Goal: Information Seeking & Learning: Find specific page/section

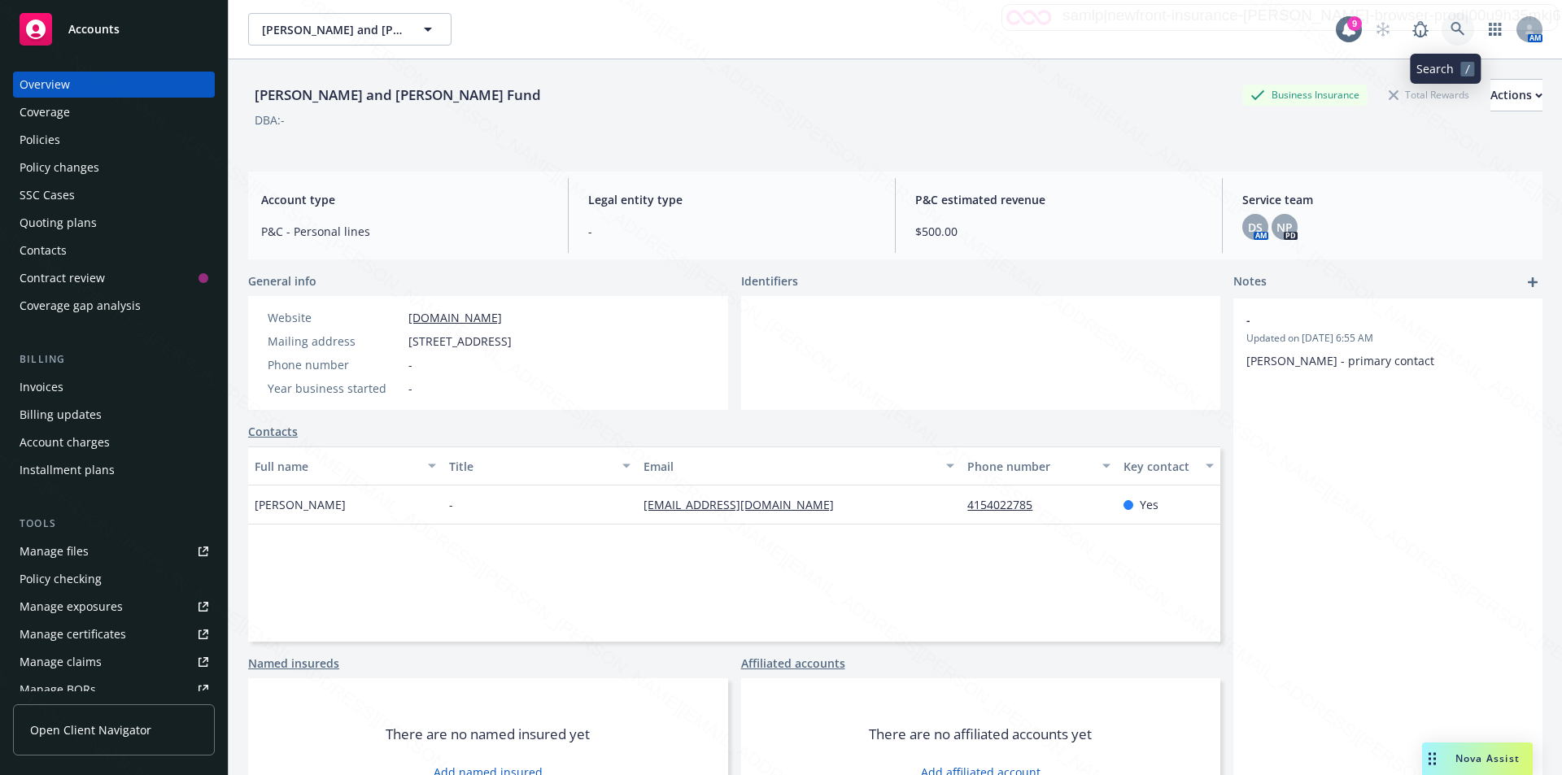
click at [1451, 28] on icon at bounding box center [1458, 29] width 15 height 15
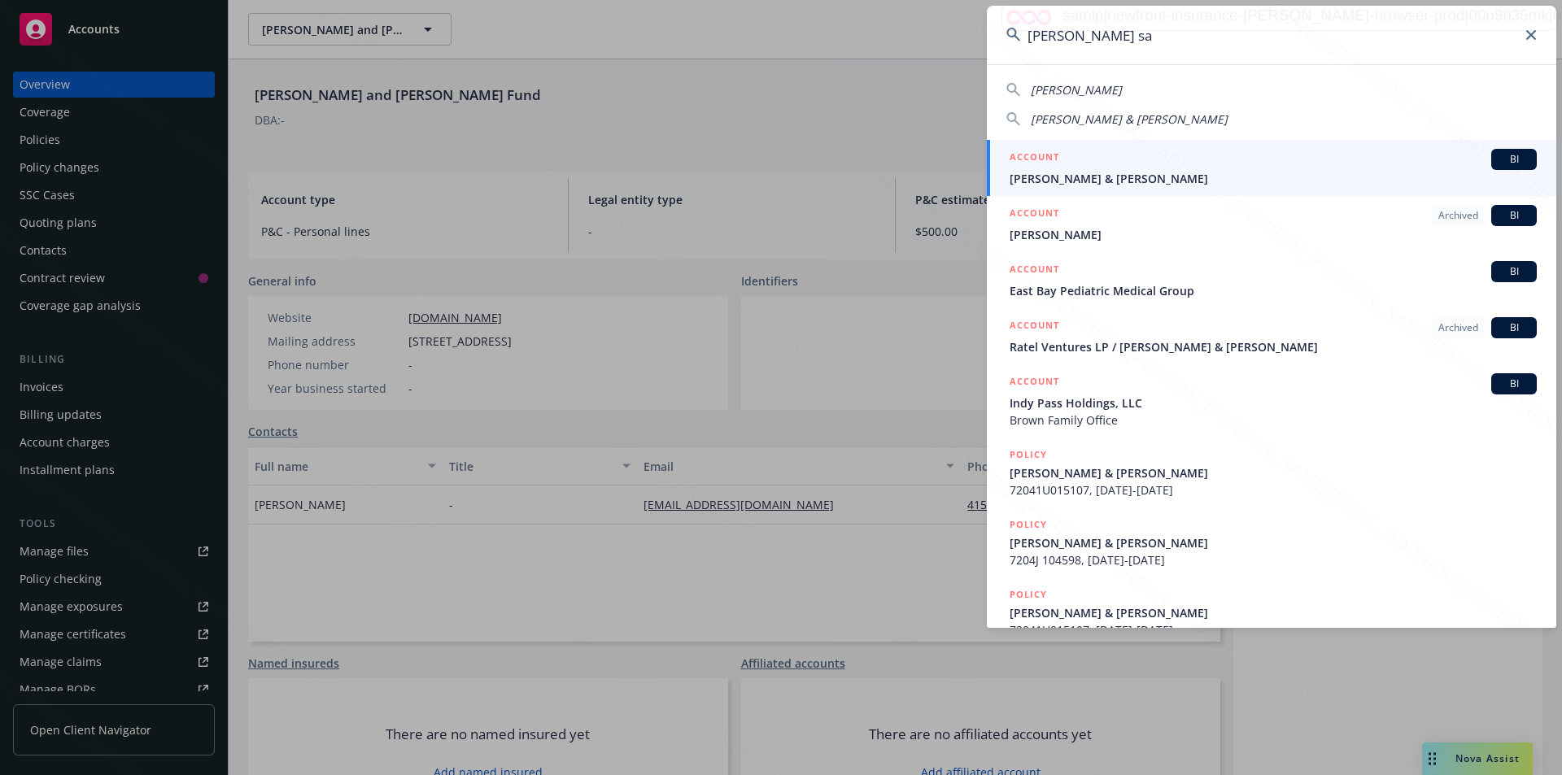
type input "[PERSON_NAME] sa"
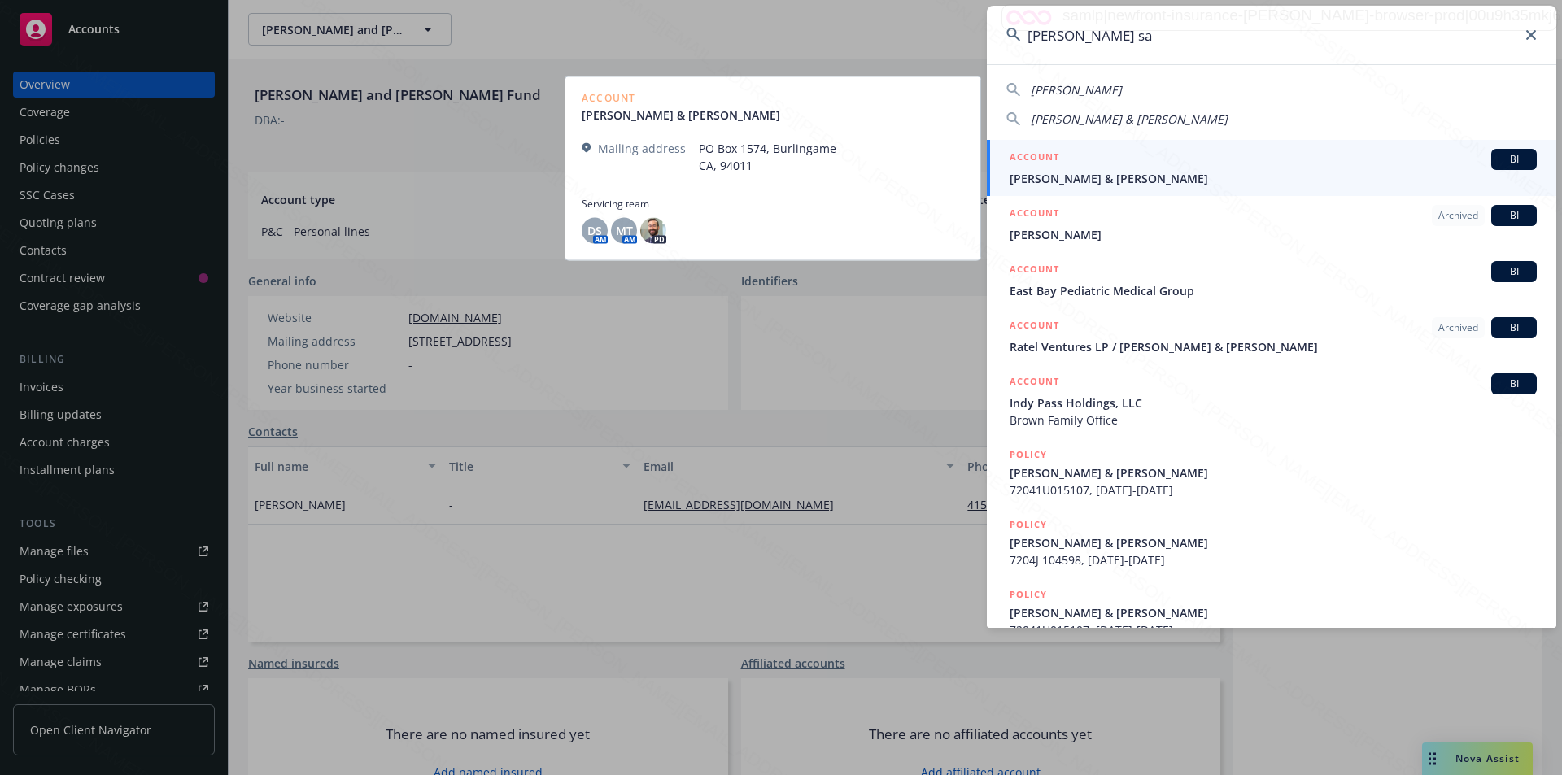
click at [1220, 173] on span "[PERSON_NAME] & [PERSON_NAME]" at bounding box center [1273, 178] width 527 height 17
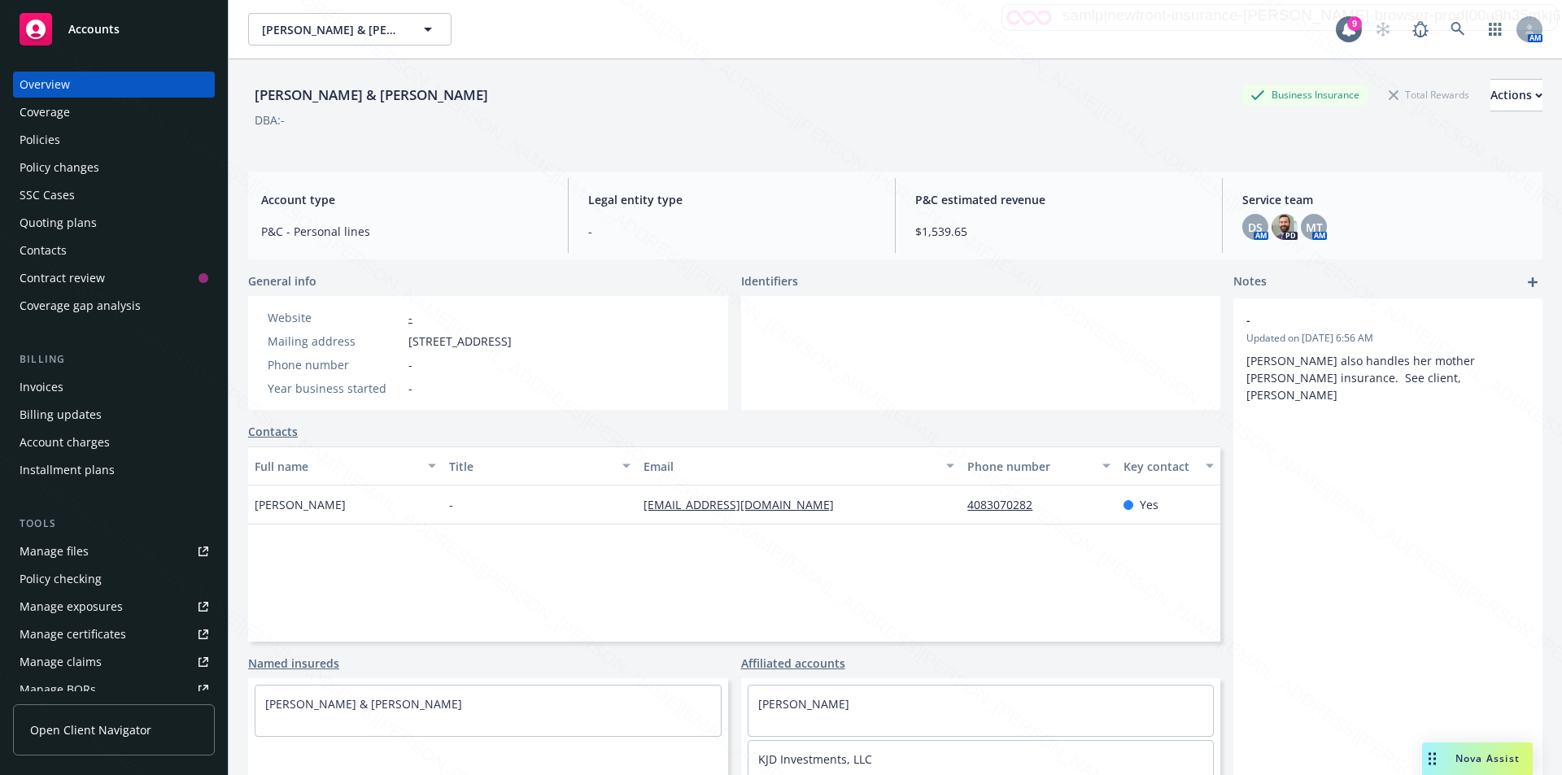
drag, startPoint x: 544, startPoint y: 95, endPoint x: 477, endPoint y: 95, distance: 66.7
click at [477, 95] on div "[PERSON_NAME] & [PERSON_NAME]" at bounding box center [371, 95] width 247 height 21
copy div "[PERSON_NAME]"
click at [60, 615] on div "Manage exposures" at bounding box center [71, 607] width 103 height 26
click at [45, 136] on div "Policies" at bounding box center [40, 140] width 41 height 26
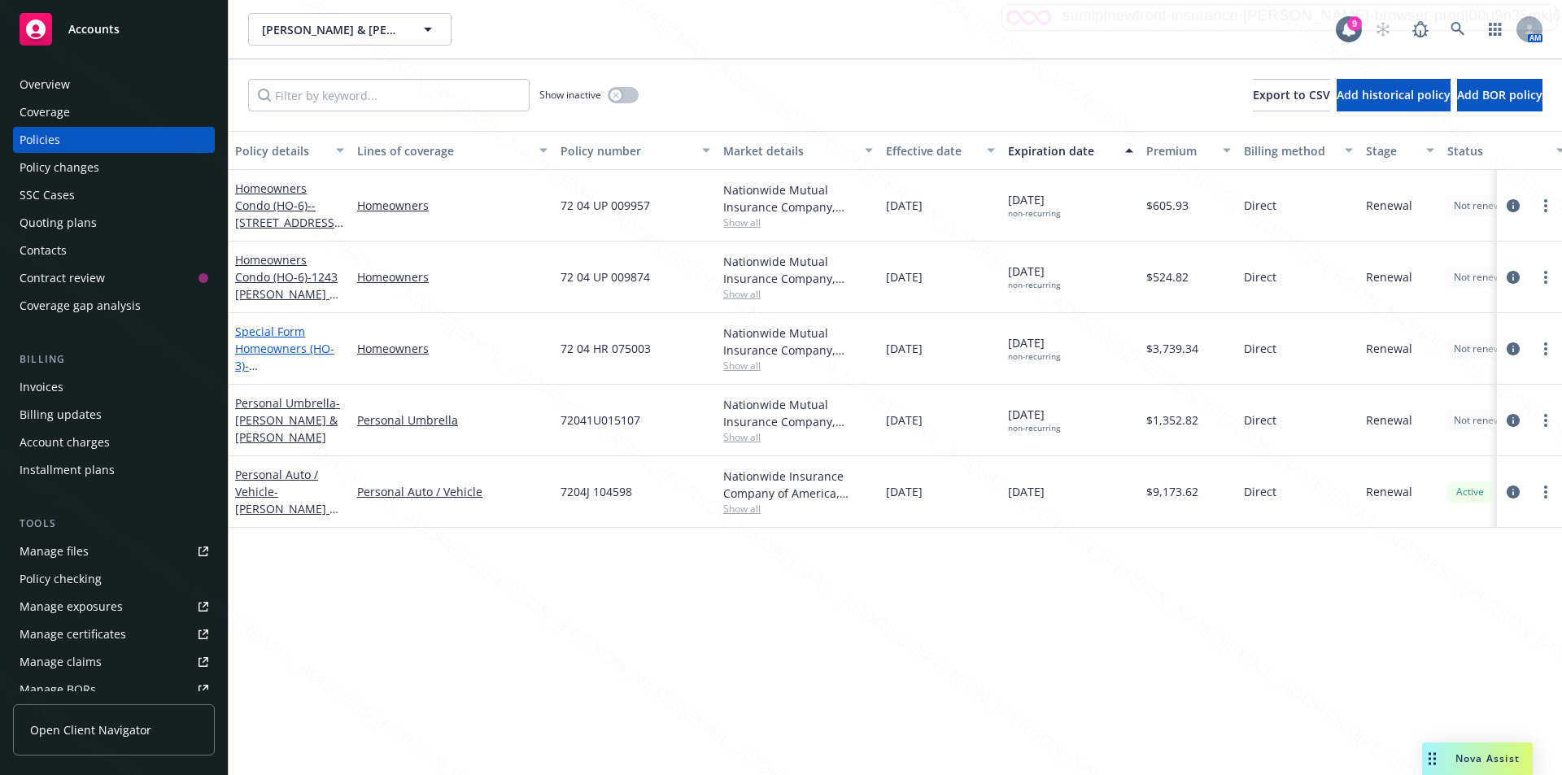
click at [278, 329] on link "Special Form Homeowners (HO-3) - [STREET_ADDRESS]" at bounding box center [286, 357] width 103 height 67
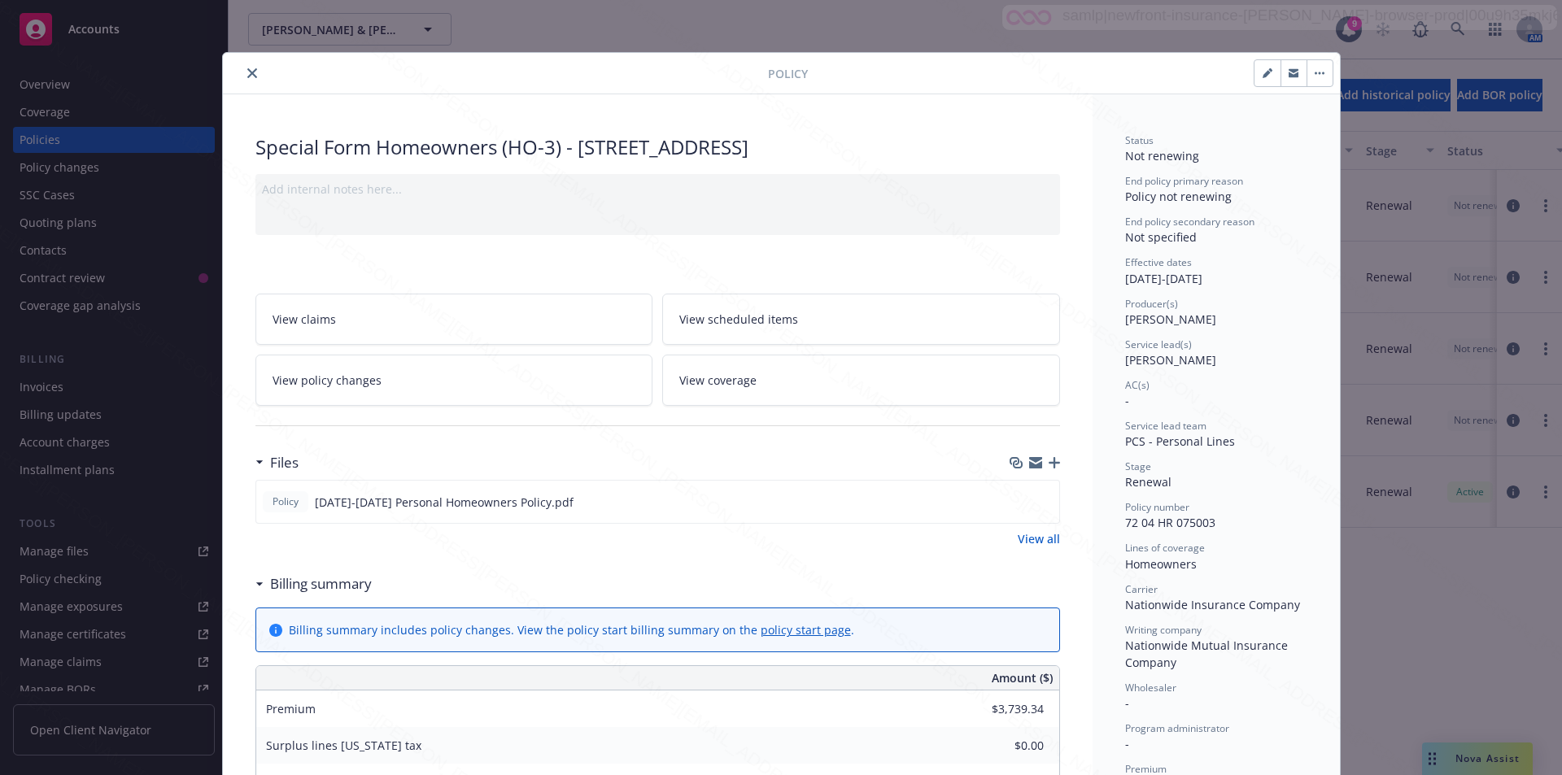
click at [247, 72] on icon "close" at bounding box center [252, 73] width 10 height 10
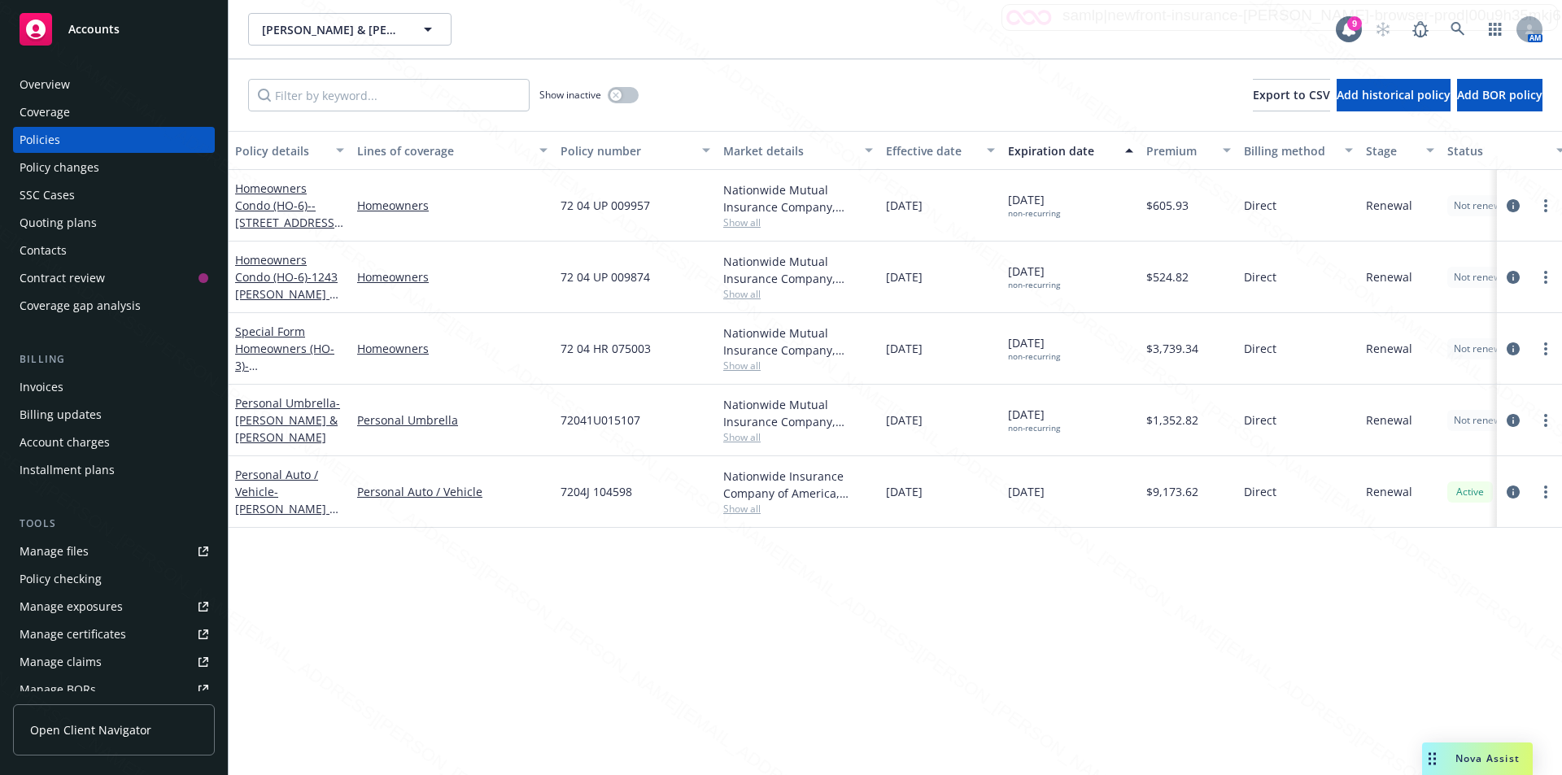
click at [70, 603] on div "Manage exposures" at bounding box center [71, 607] width 103 height 26
click at [1514, 348] on icon "circleInformation" at bounding box center [1513, 349] width 13 height 13
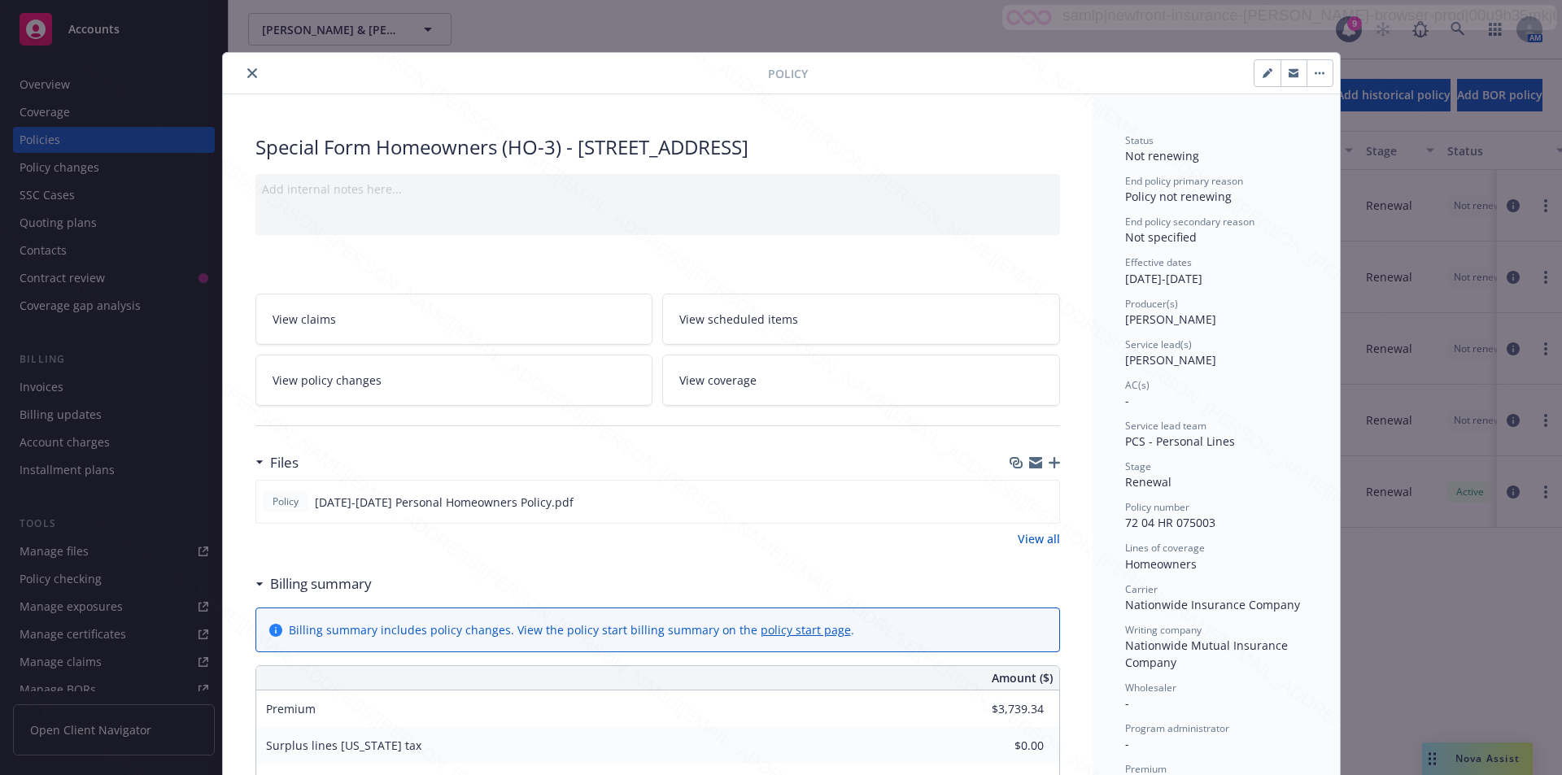
scroll to position [49, 0]
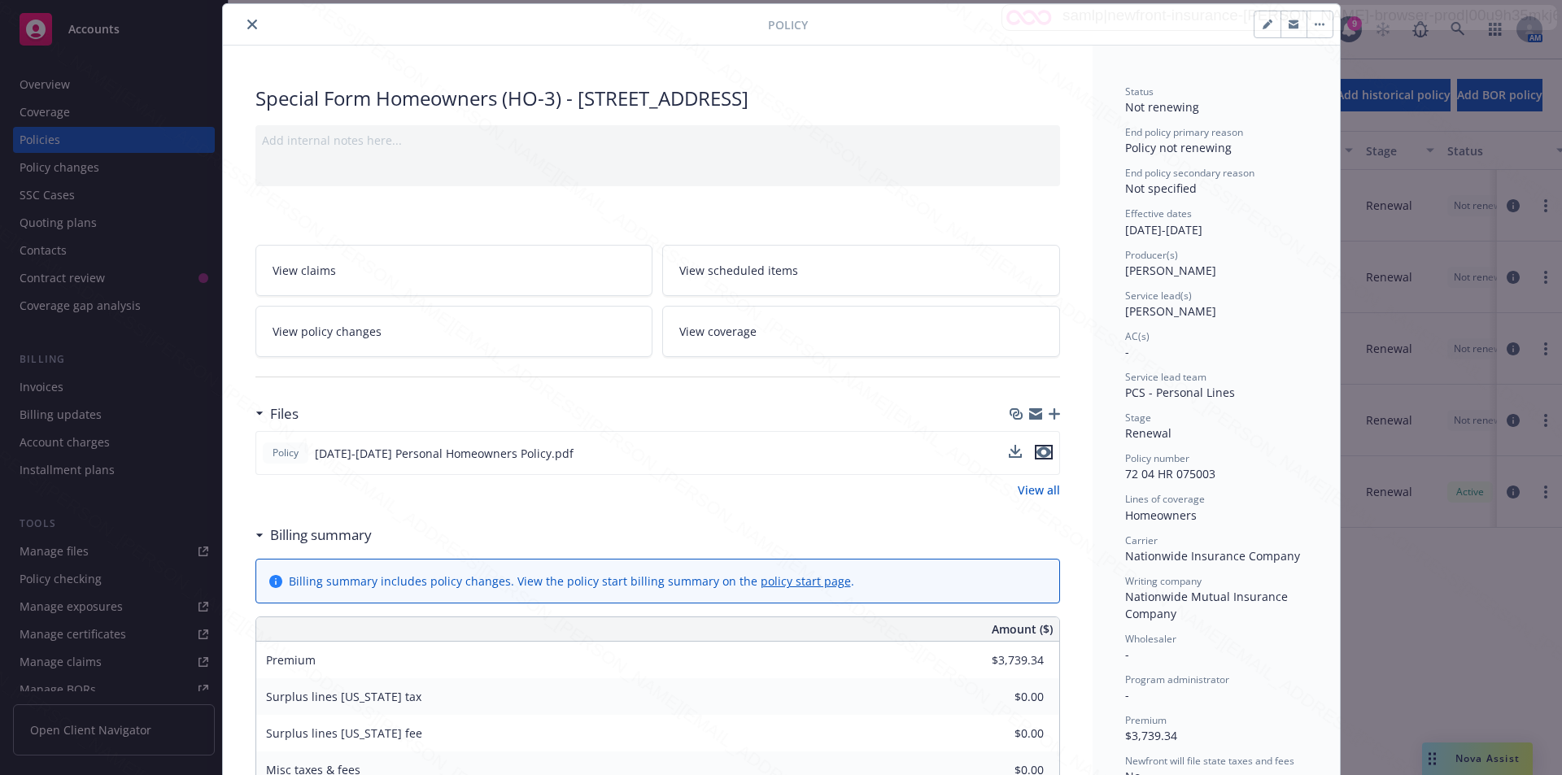
click at [1041, 453] on icon "preview file" at bounding box center [1044, 452] width 15 height 11
click at [254, 20] on button "close" at bounding box center [252, 25] width 20 height 20
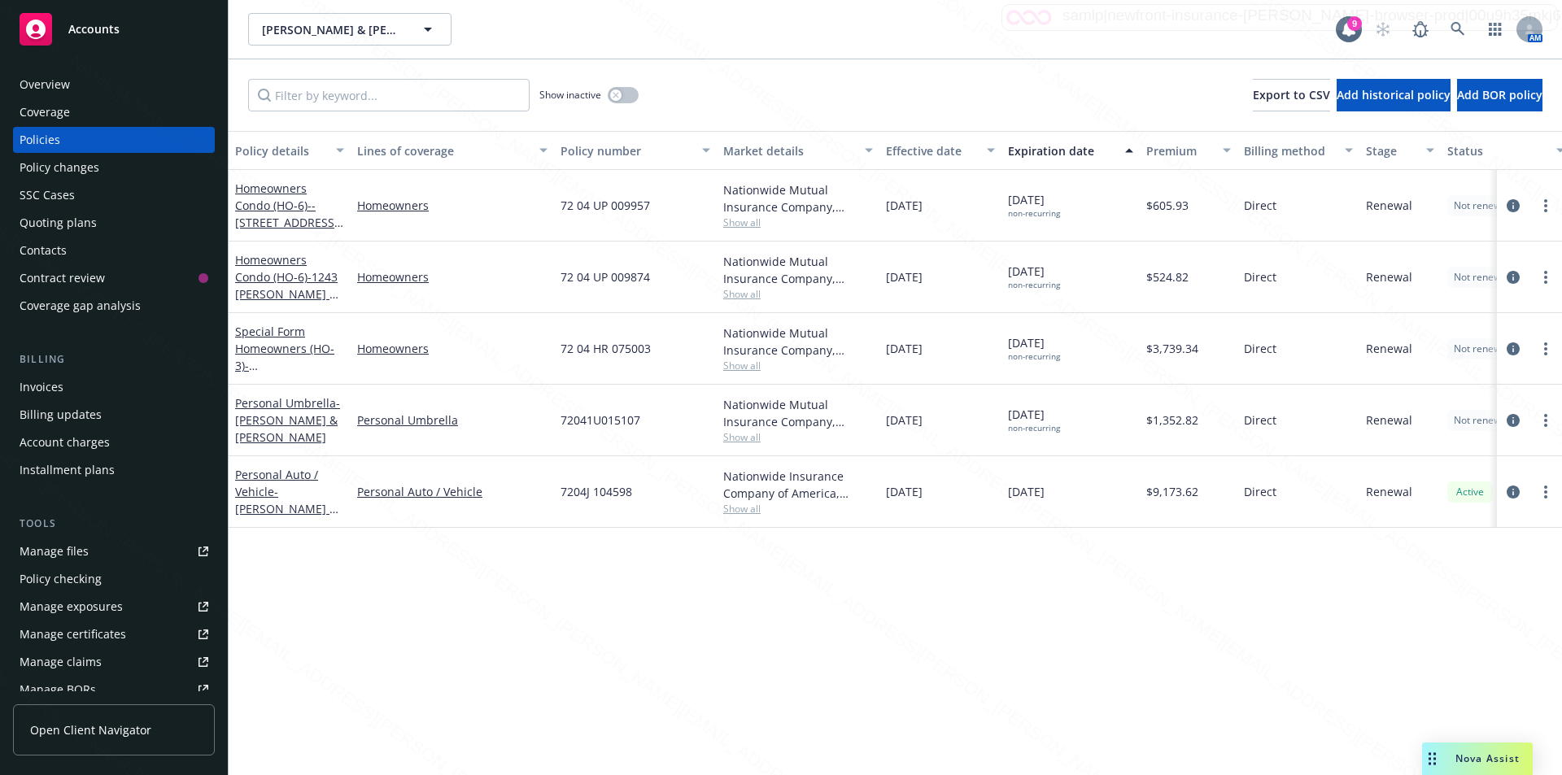
click at [50, 90] on div "Overview" at bounding box center [45, 85] width 50 height 26
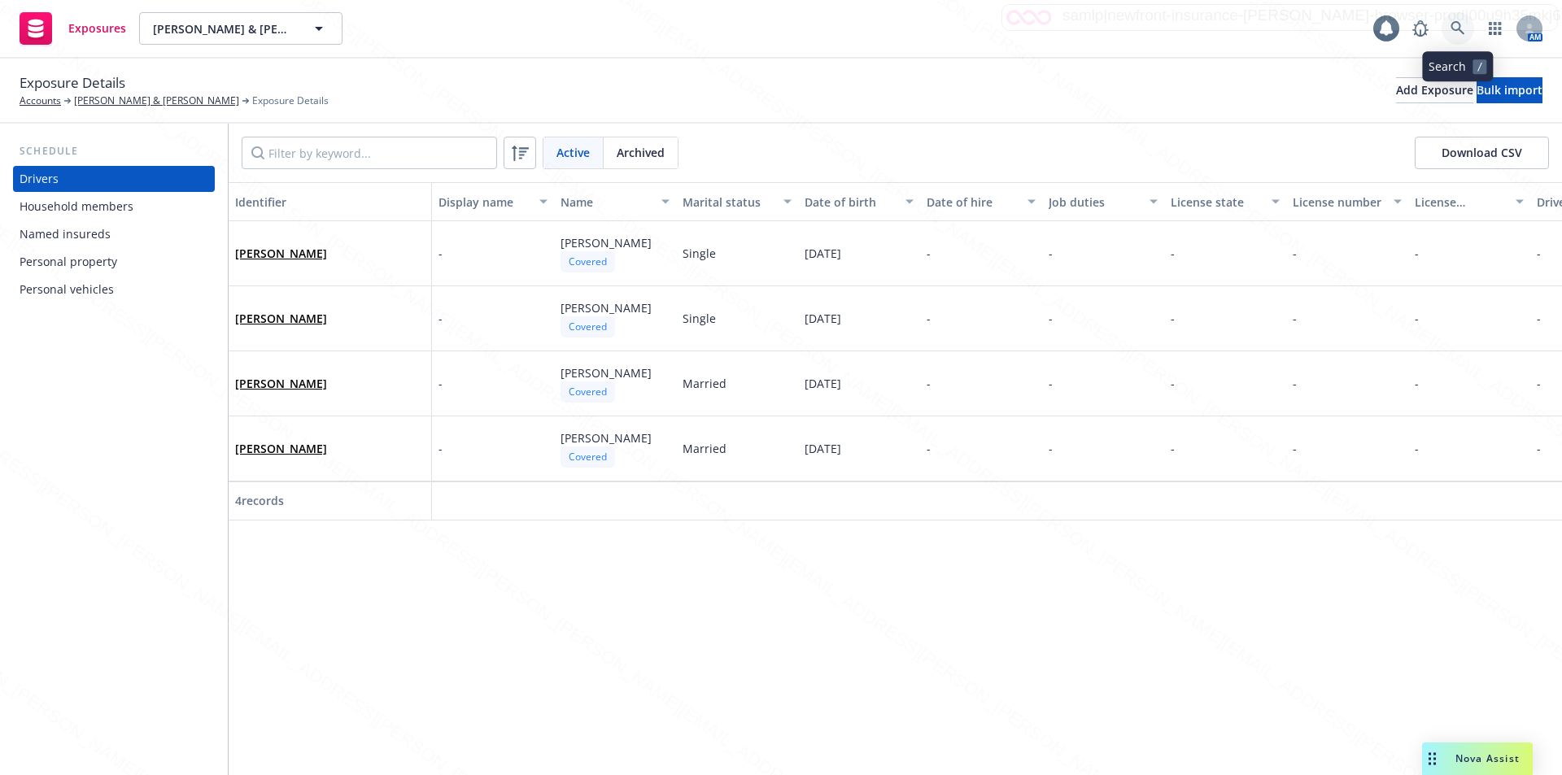
click at [1455, 29] on icon at bounding box center [1458, 28] width 14 height 14
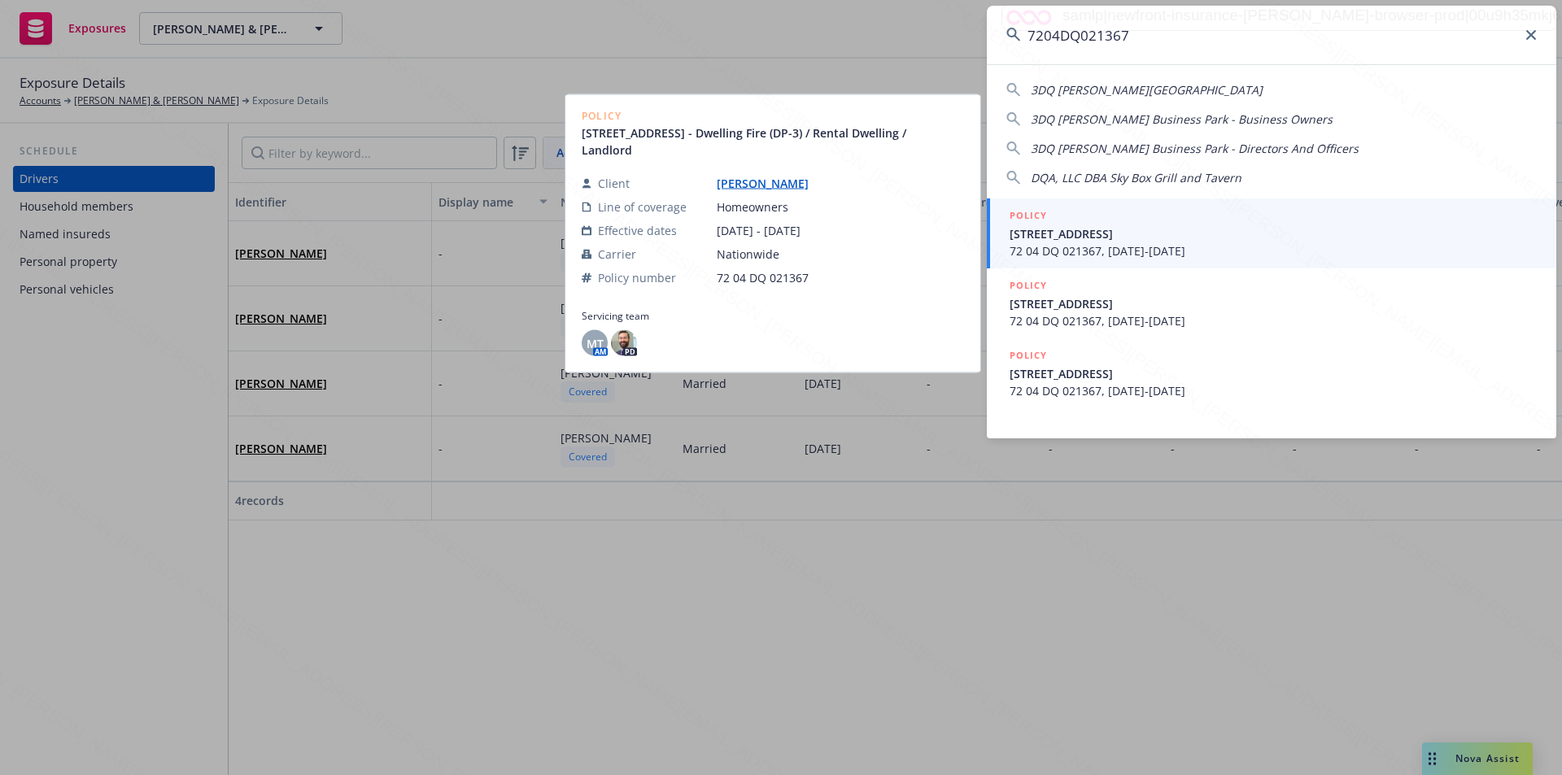
type input "7204DQ021367"
click at [1223, 226] on span "1754 School Ave Stockton CA 95205" at bounding box center [1273, 233] width 527 height 17
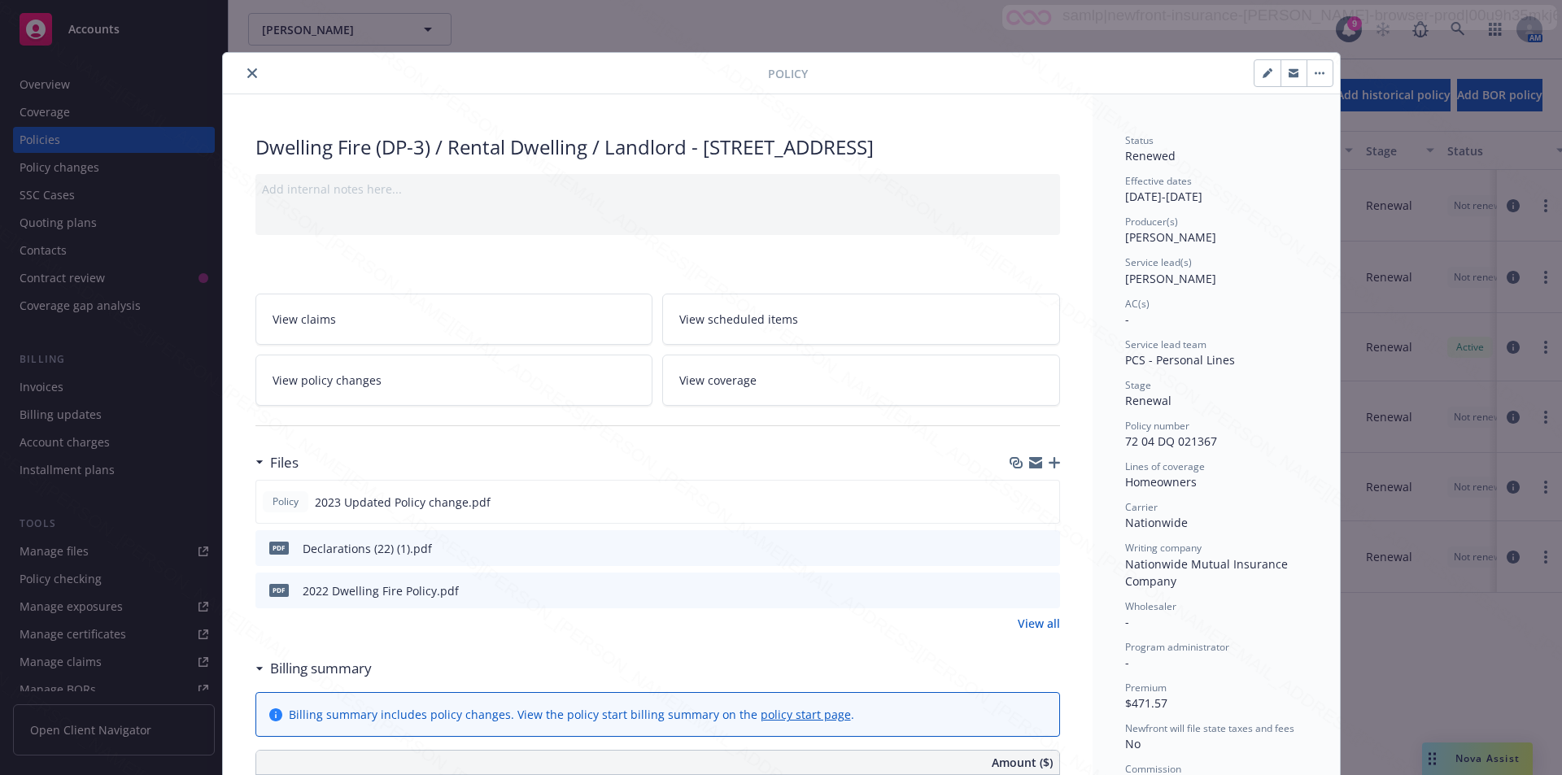
click at [255, 71] on div at bounding box center [498, 73] width 539 height 20
click at [247, 72] on icon "close" at bounding box center [252, 73] width 10 height 10
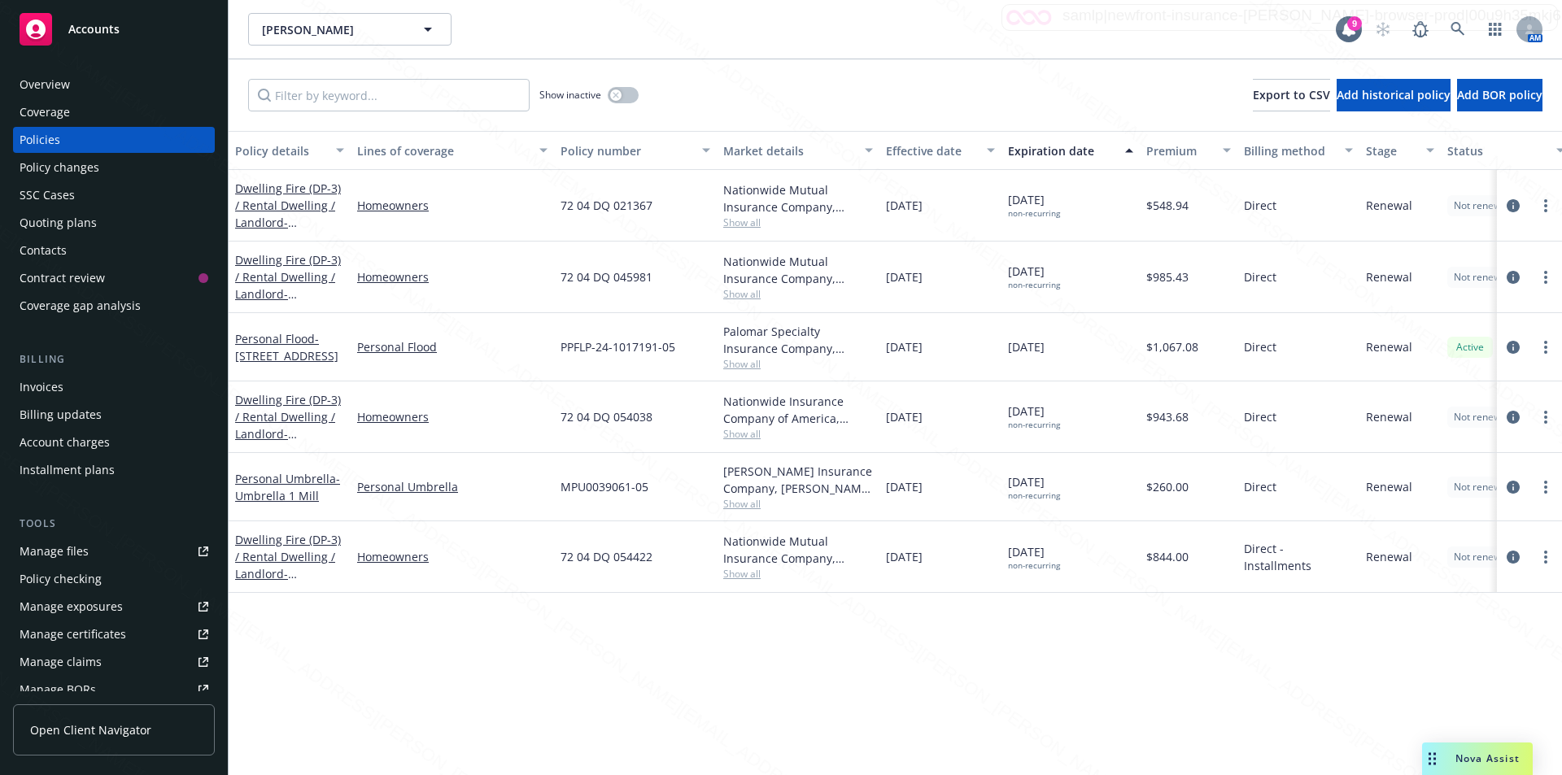
click at [93, 142] on div "Policies" at bounding box center [114, 140] width 189 height 26
click at [47, 83] on div "Overview" at bounding box center [45, 85] width 50 height 26
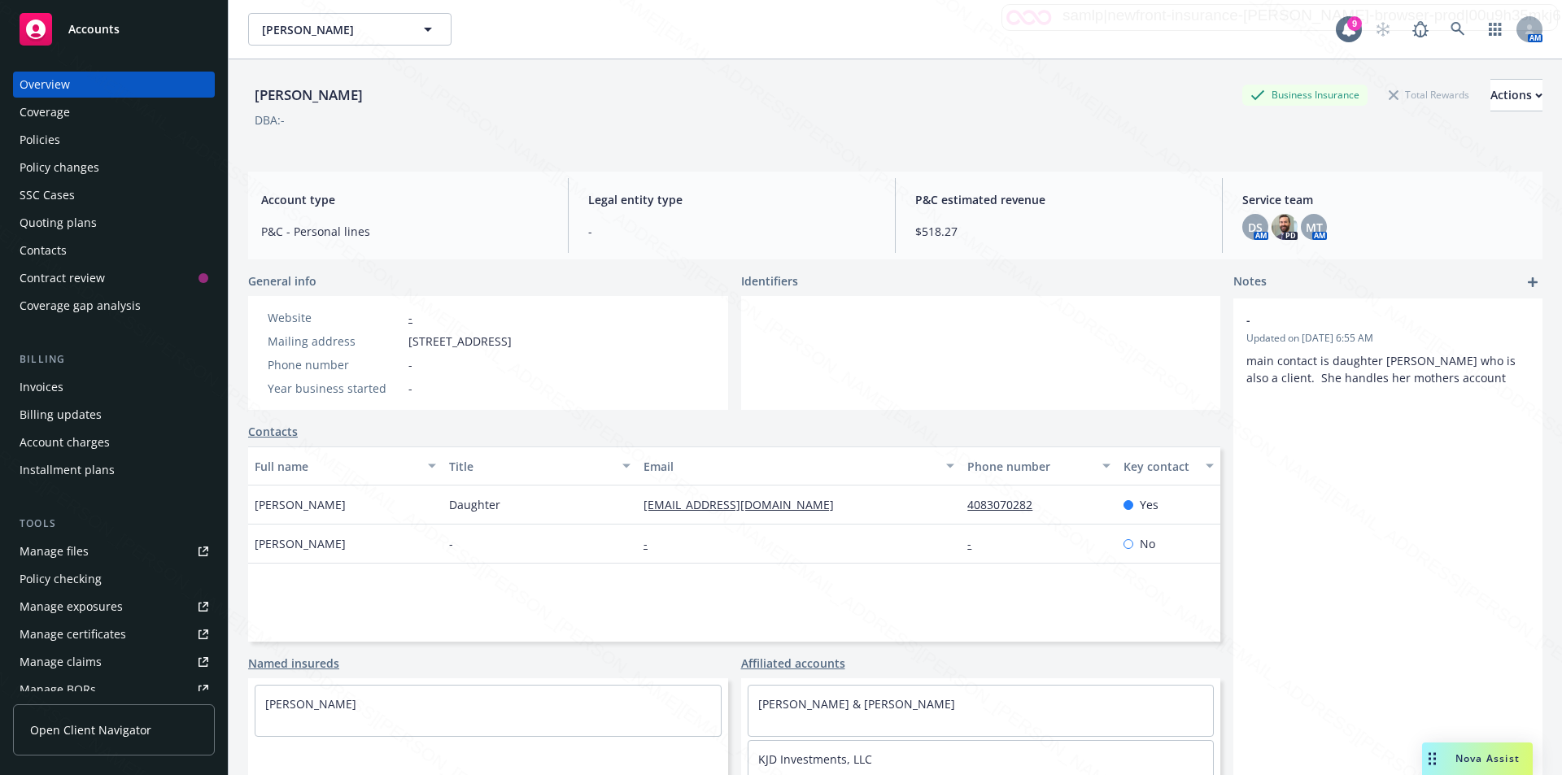
click at [44, 140] on div "Policies" at bounding box center [40, 140] width 41 height 26
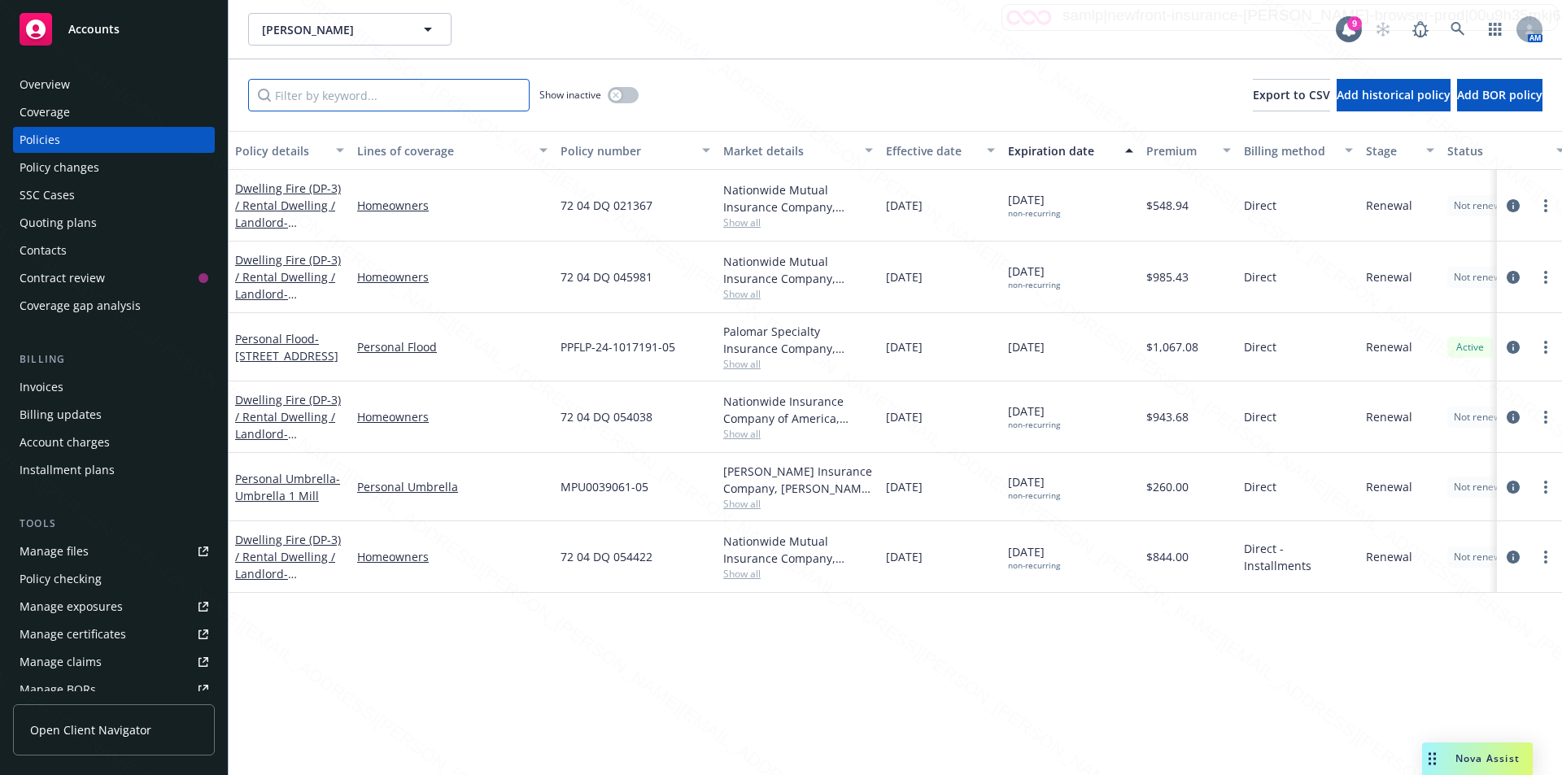
paste input "7204DQ021367"
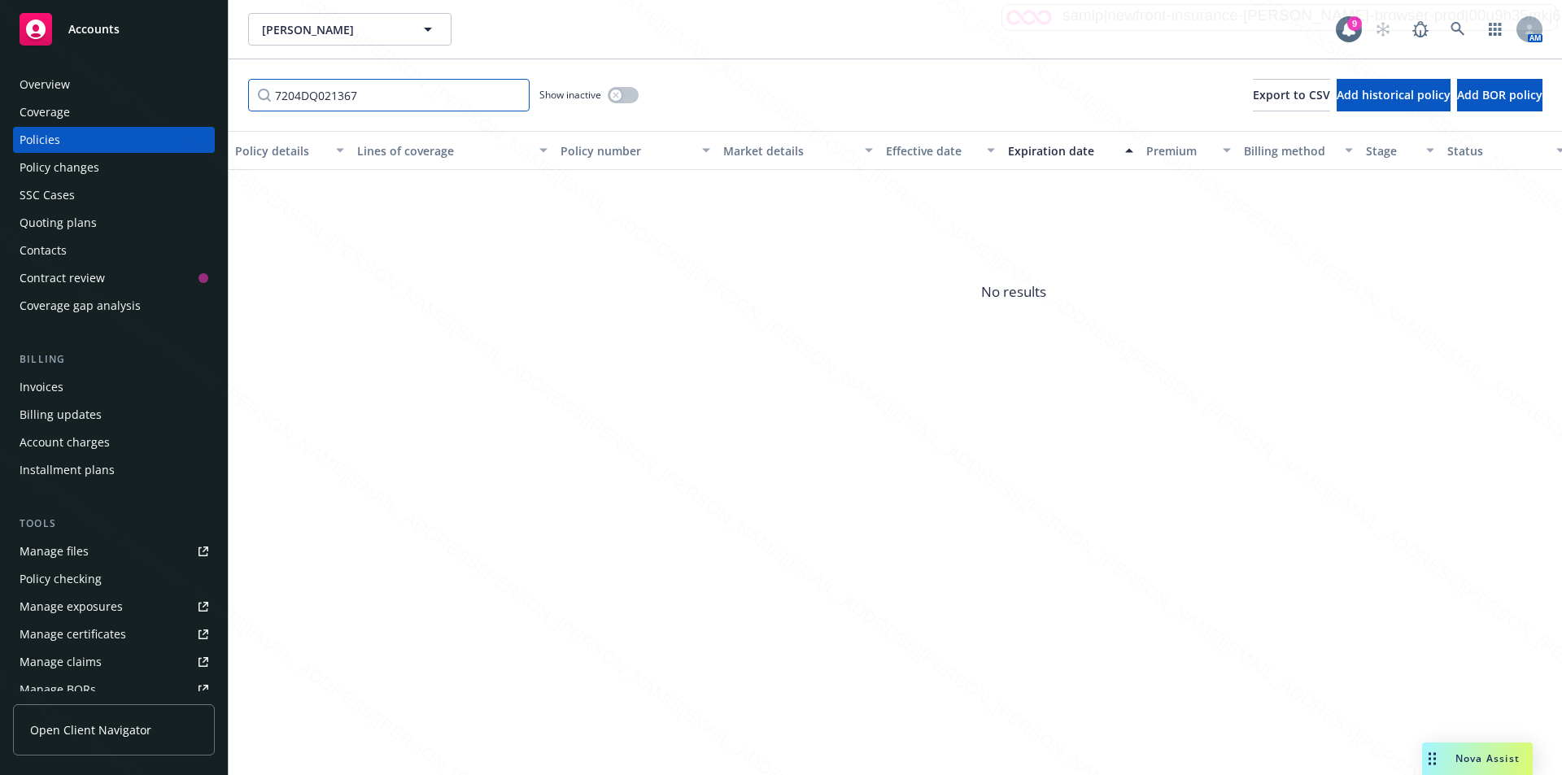
type input "7204DQ021367"
click at [618, 94] on icon "button" at bounding box center [616, 95] width 6 height 6
click at [443, 95] on input "7204DQ021367" at bounding box center [389, 95] width 282 height 33
click at [626, 98] on div "button" at bounding box center [629, 95] width 11 height 11
drag, startPoint x: 373, startPoint y: 99, endPoint x: 174, endPoint y: 107, distance: 199.5
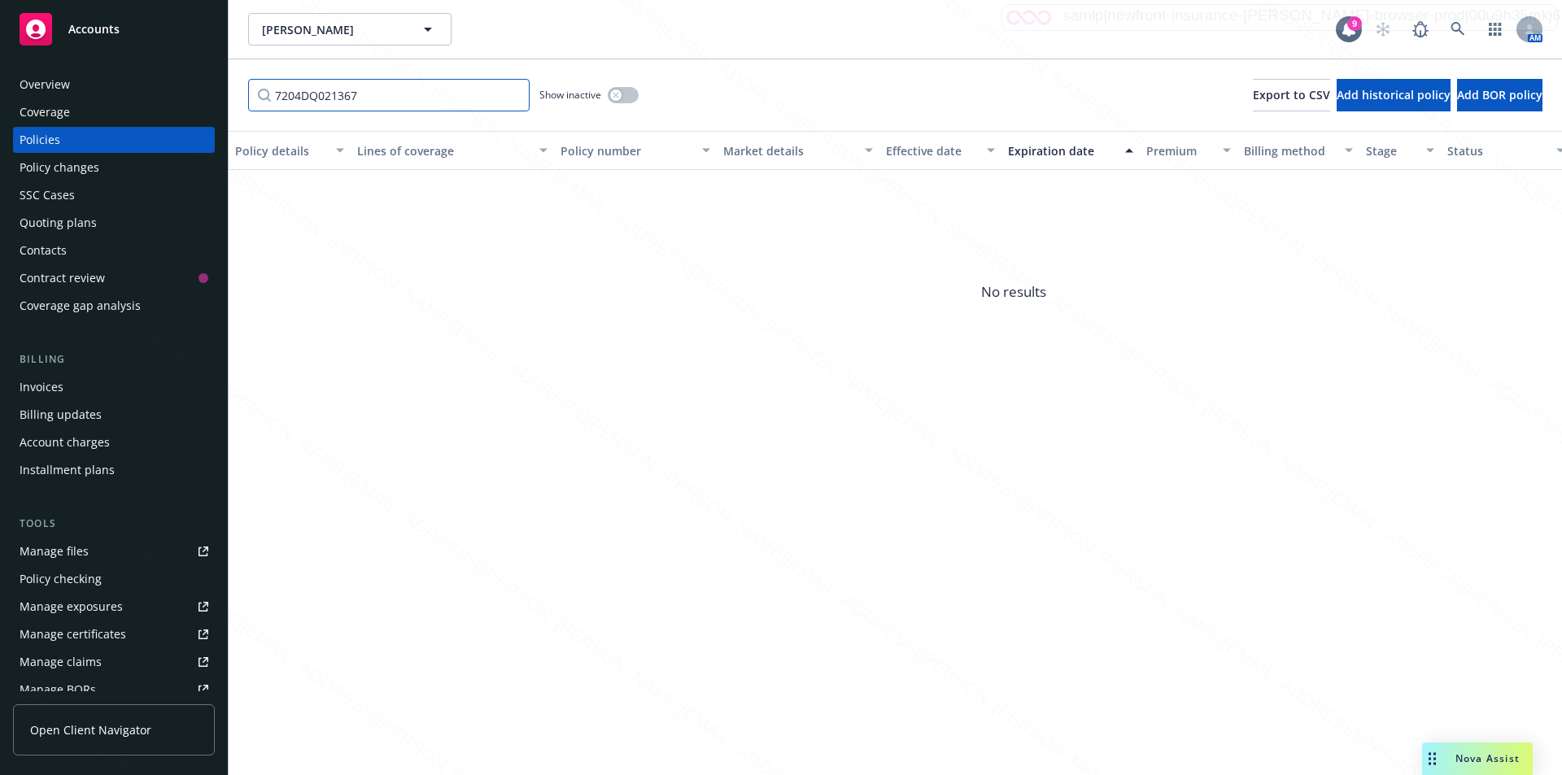
click at [174, 107] on div "Accounts Overview Coverage Policies Policy changes SSC Cases Quoting plans Cont…" at bounding box center [781, 387] width 1562 height 775
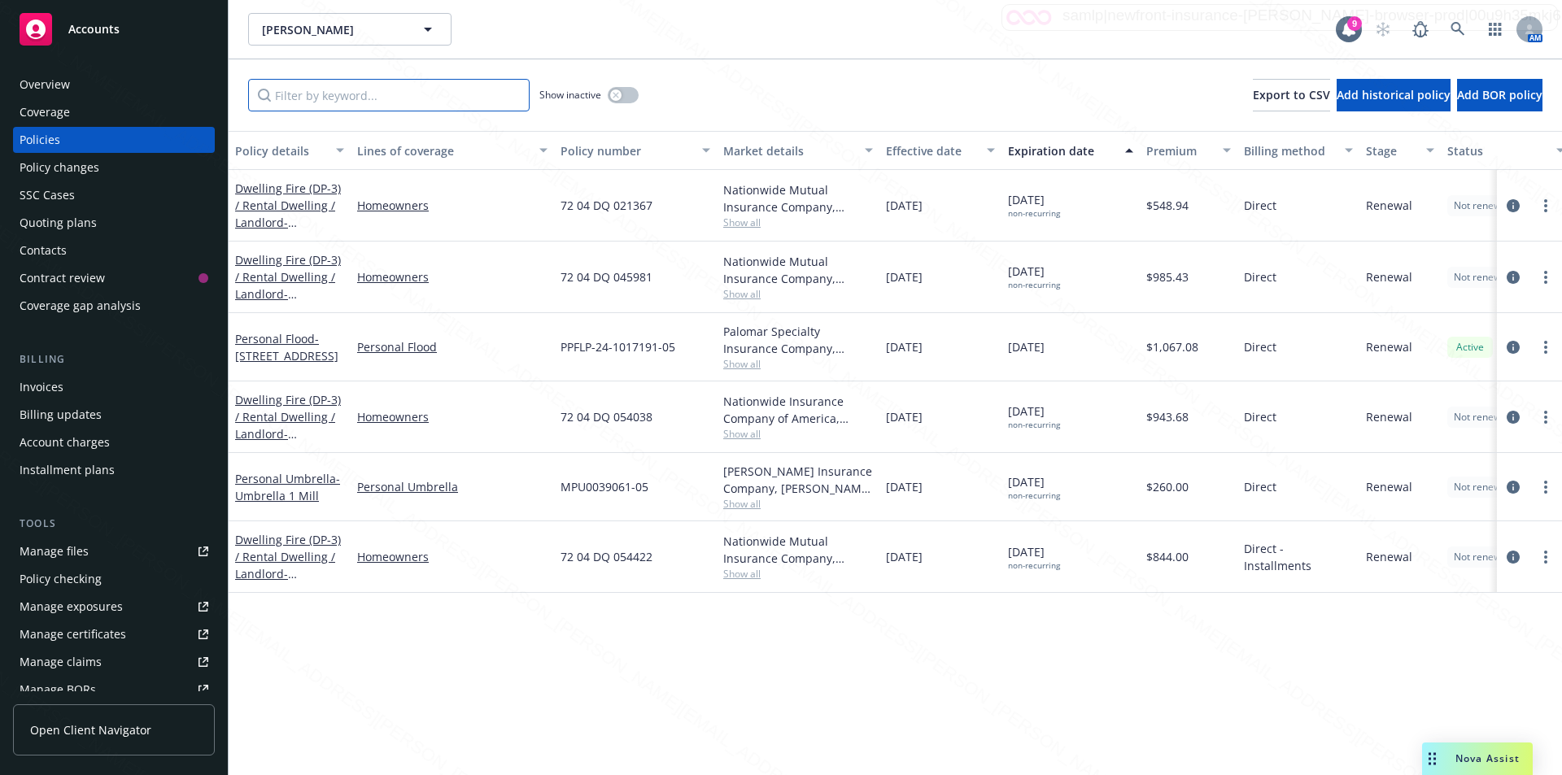
paste input "7204DQ021367"
type input "7204DQ021367"
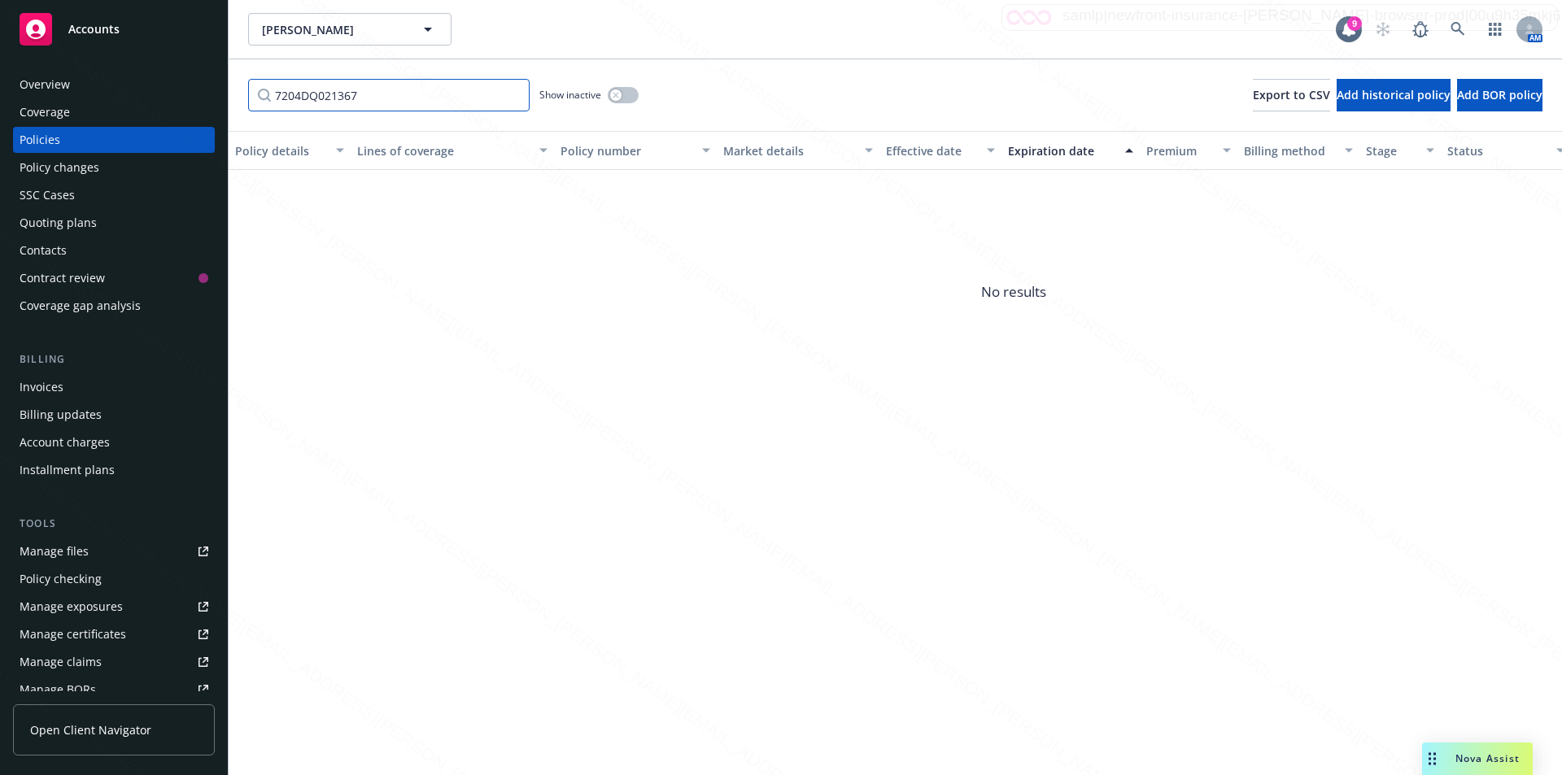
drag, startPoint x: 404, startPoint y: 99, endPoint x: 135, endPoint y: 94, distance: 269.4
click at [135, 94] on div "Accounts Overview Coverage Policies Policy changes SSC Cases Quoting plans Cont…" at bounding box center [781, 387] width 1562 height 775
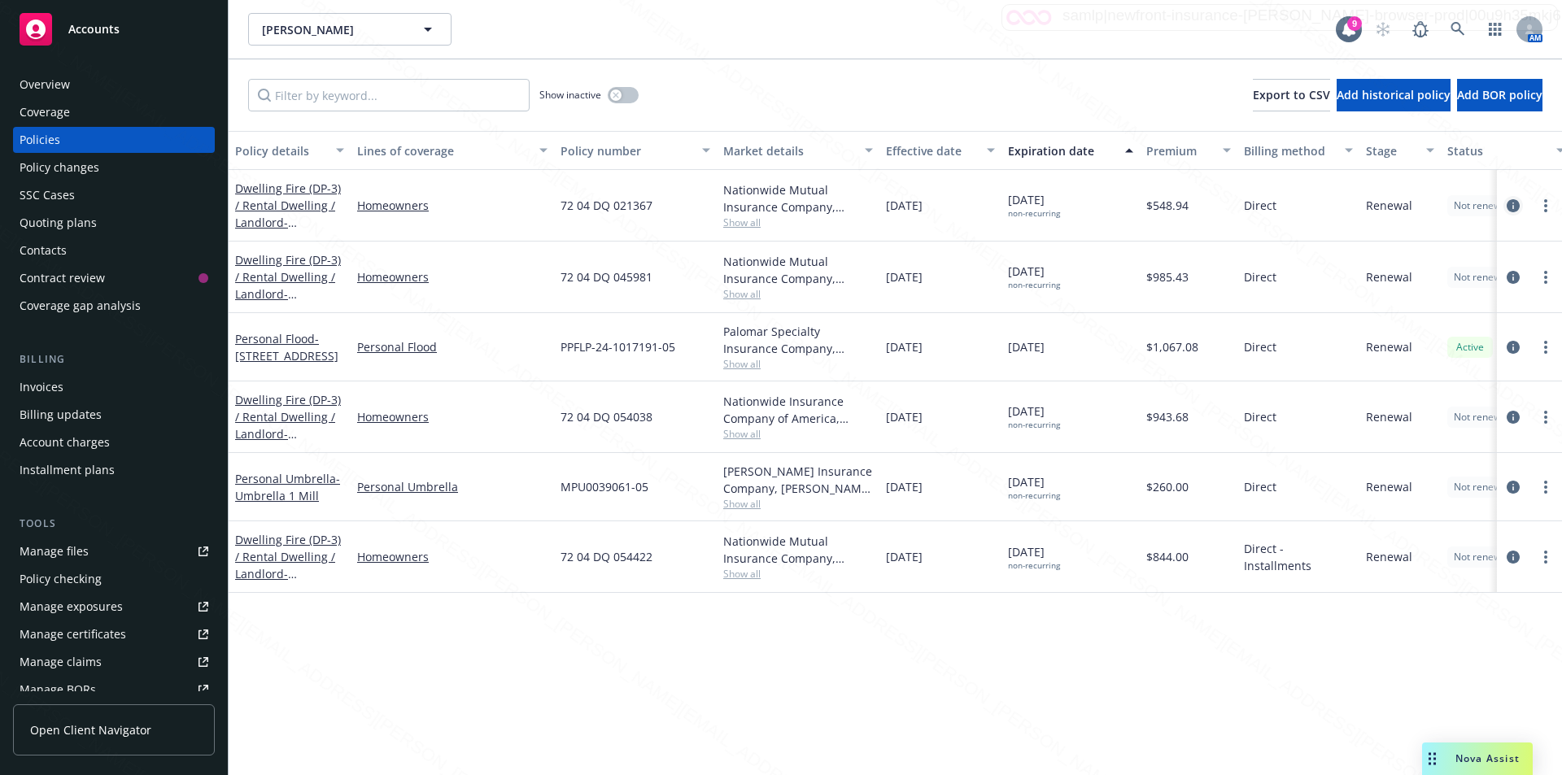
click at [1515, 202] on icon "circleInformation" at bounding box center [1513, 205] width 13 height 13
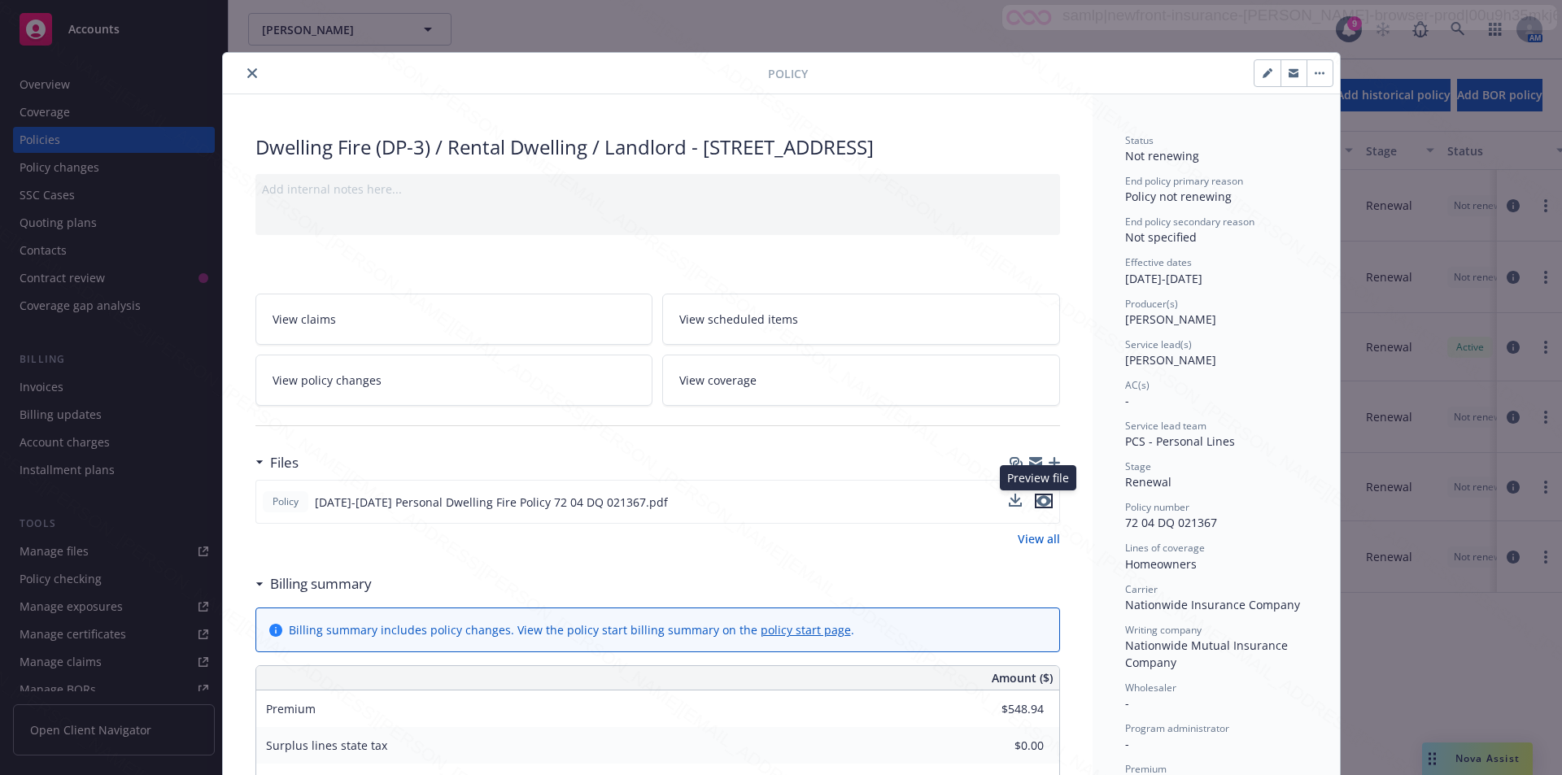
click at [1037, 500] on icon "preview file" at bounding box center [1044, 501] width 15 height 11
drag, startPoint x: 700, startPoint y: 147, endPoint x: 1029, endPoint y: 143, distance: 329.6
click at [1029, 143] on div "Dwelling Fire (DP-3) / Rental Dwelling / Landlord - 1754 School Ave Stockton CA…" at bounding box center [657, 147] width 805 height 28
copy div "1754 School Ave Stockton CA 95205"
drag, startPoint x: 1213, startPoint y: 519, endPoint x: 1120, endPoint y: 522, distance: 93.6
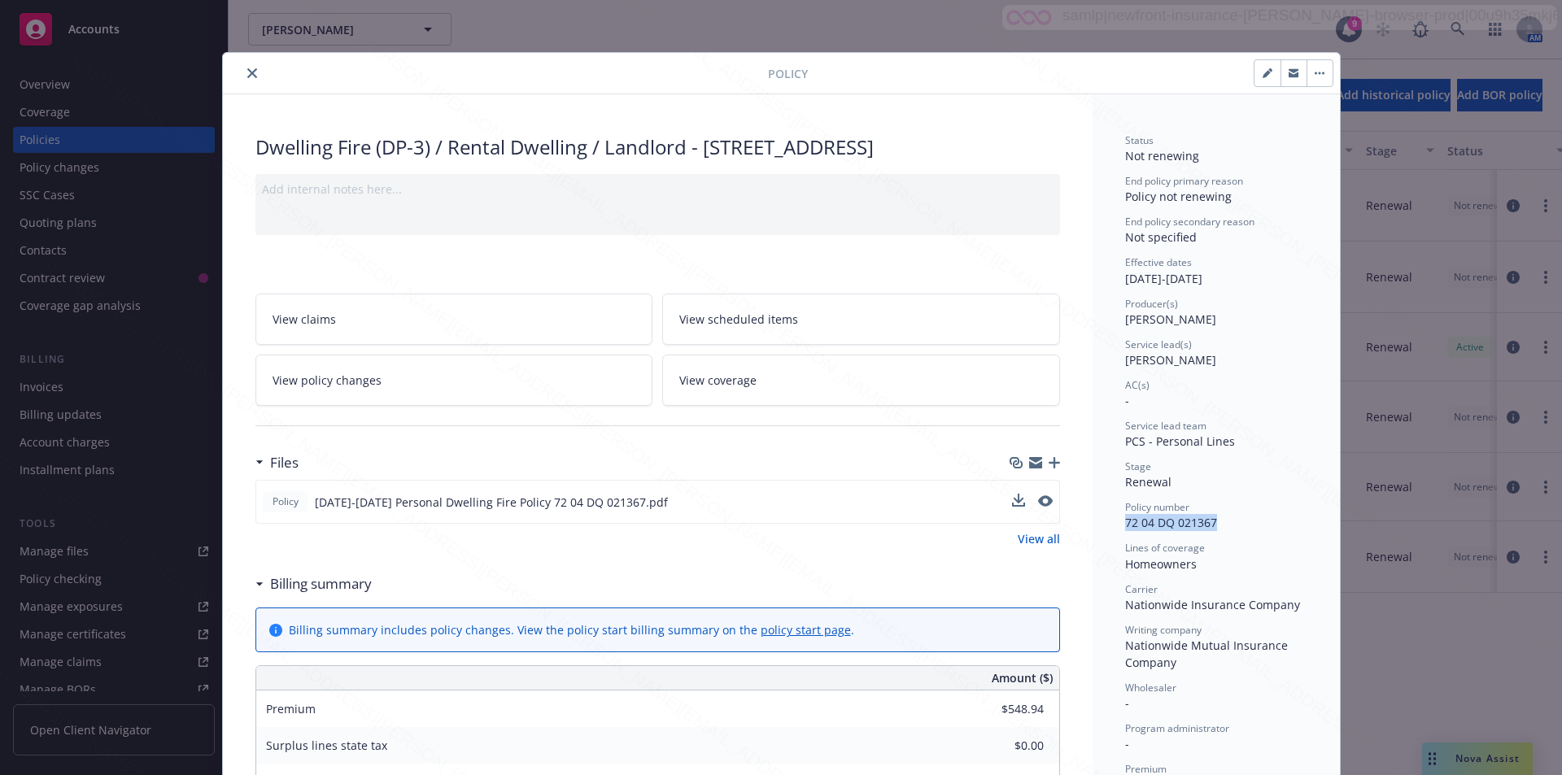
click at [1125, 522] on div "Policy number 72 04 DQ 021367" at bounding box center [1216, 515] width 182 height 31
copy span "72 04 DQ 021367"
